Goal: Task Accomplishment & Management: Manage account settings

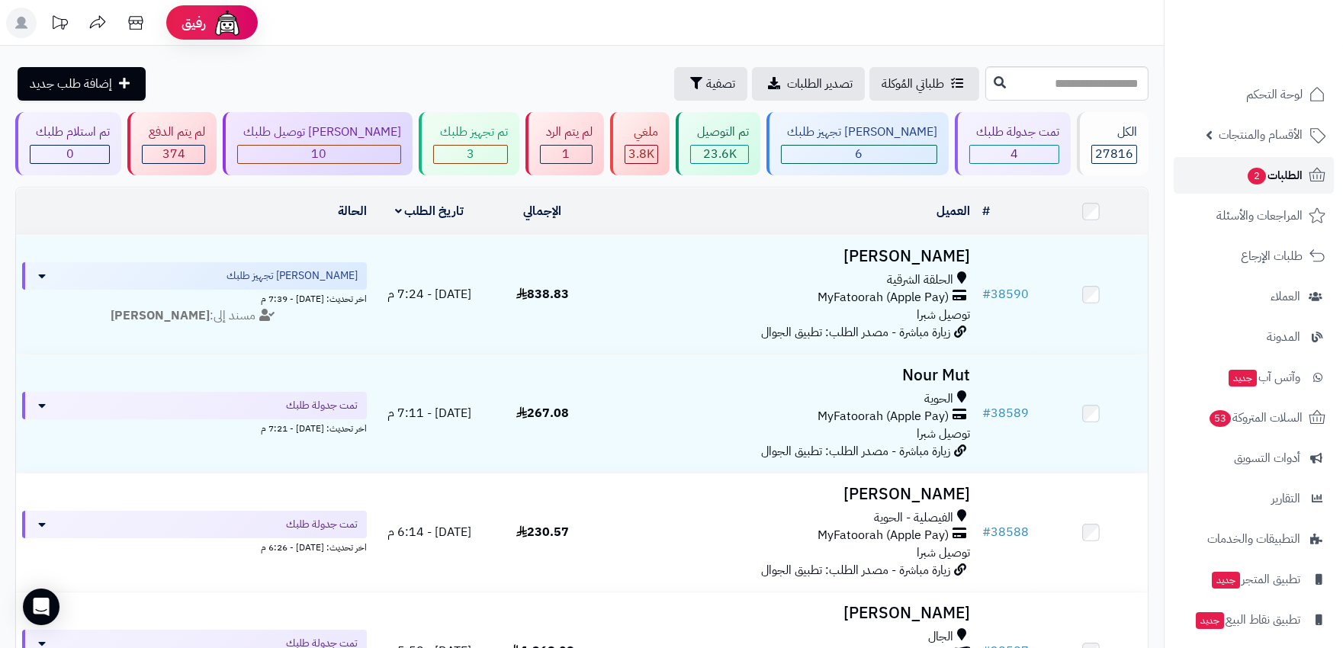
click at [1284, 172] on span "الطلبات 2" at bounding box center [1274, 175] width 56 height 21
